Goal: Task Accomplishment & Management: Use online tool/utility

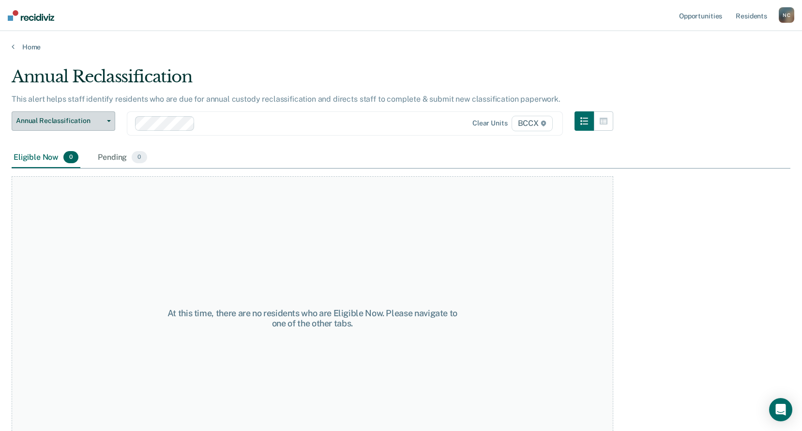
click at [93, 118] on span "Annual Reclassification" at bounding box center [59, 121] width 87 height 8
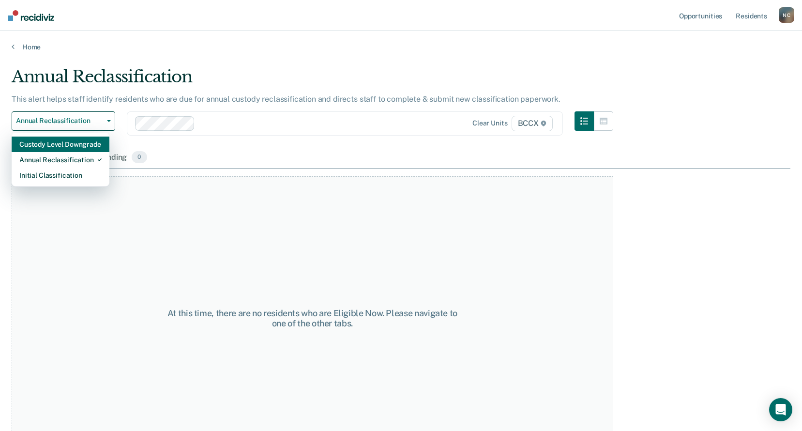
click at [91, 145] on div "Custody Level Downgrade" at bounding box center [60, 143] width 82 height 15
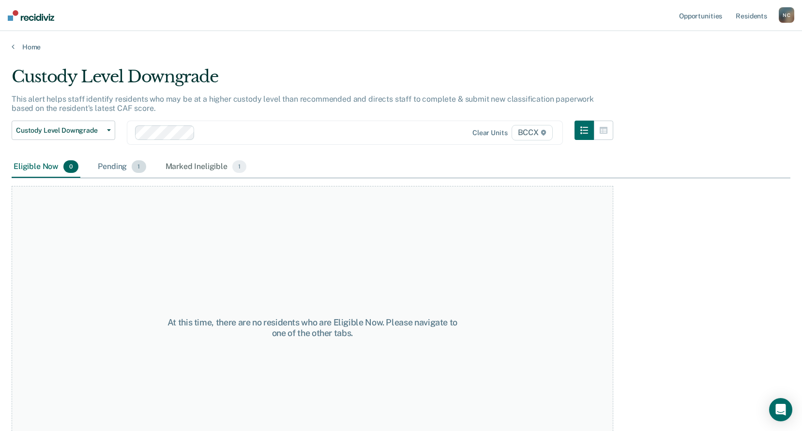
click at [121, 168] on div "Pending 1" at bounding box center [122, 166] width 52 height 21
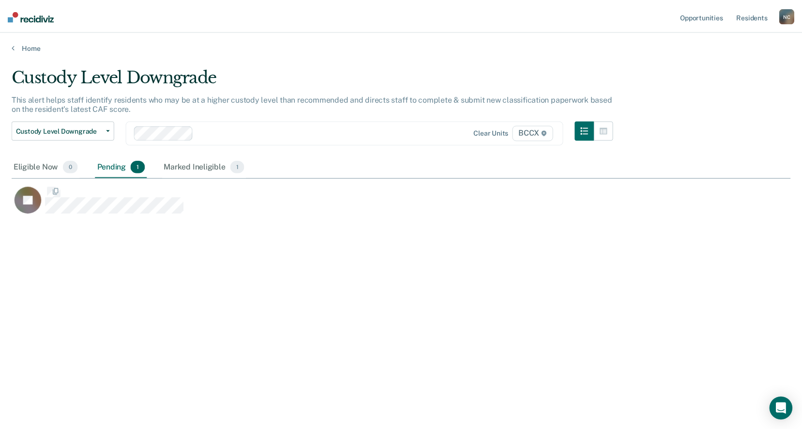
scroll to position [284, 778]
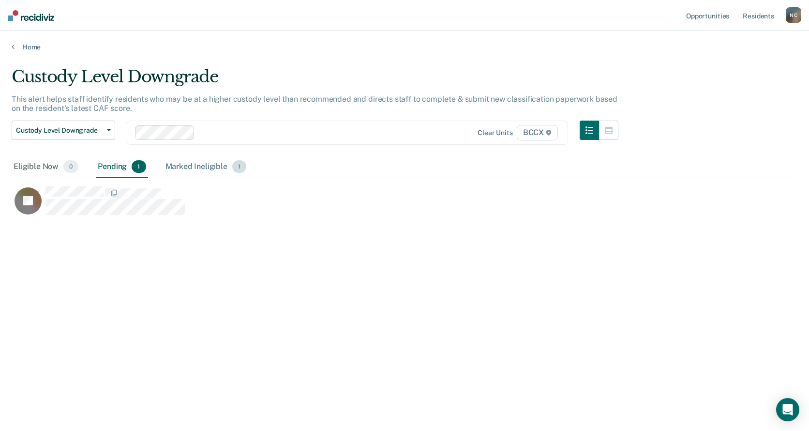
click at [208, 167] on div "Marked Ineligible 1" at bounding box center [205, 166] width 85 height 21
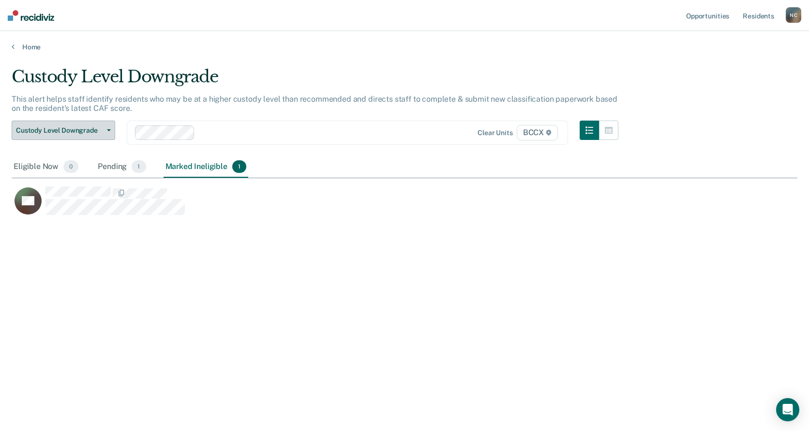
click at [71, 126] on span "Custody Level Downgrade" at bounding box center [59, 130] width 87 height 8
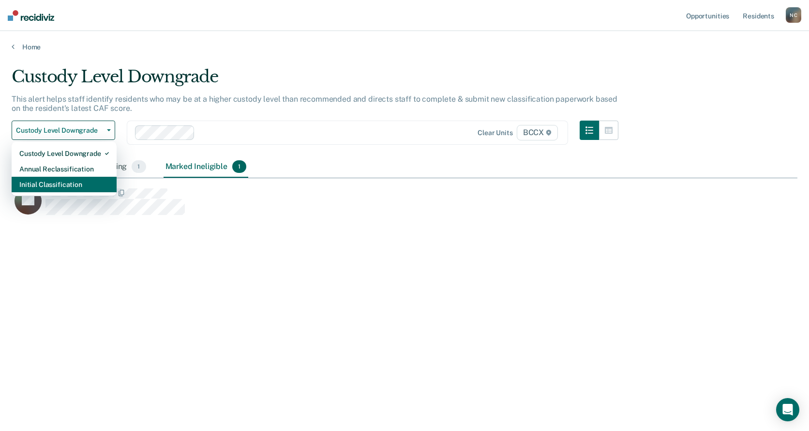
click at [76, 180] on div "Initial Classification" at bounding box center [63, 184] width 89 height 15
